Goal: Find specific page/section: Find specific page/section

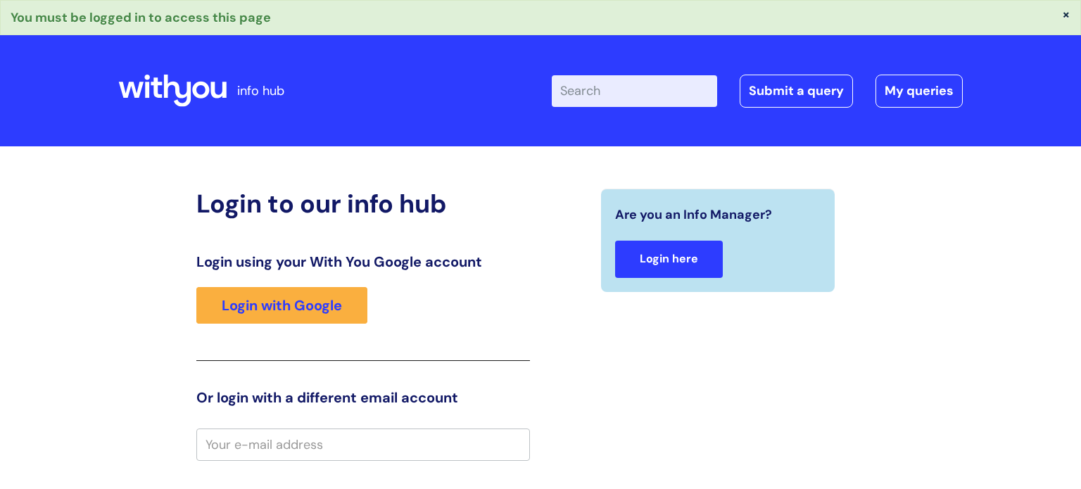
click at [706, 262] on link "Login here" at bounding box center [669, 259] width 108 height 37
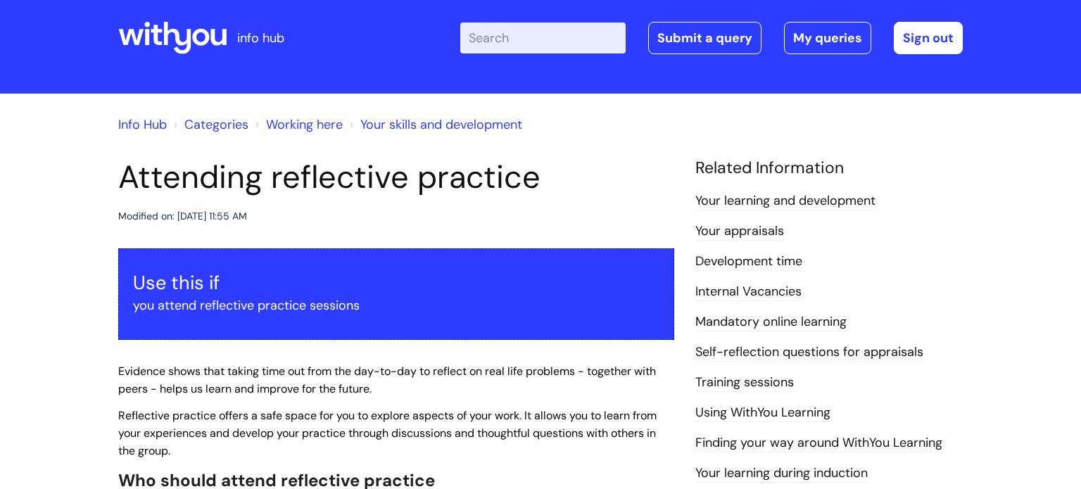
scroll to position [22, 0]
